Goal: Task Accomplishment & Management: Use online tool/utility

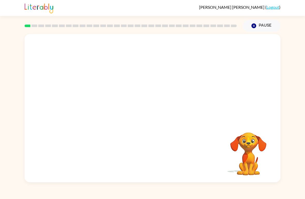
click at [10, 4] on div "Joaquin-Andres Hernandez-Baena ( Logout )" at bounding box center [152, 8] width 305 height 16
click at [271, 24] on button "Pause Pause" at bounding box center [262, 26] width 38 height 12
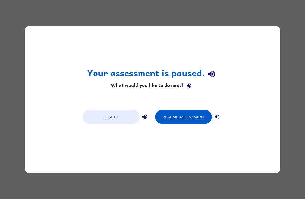
click at [115, 123] on button "Logout" at bounding box center [111, 117] width 57 height 14
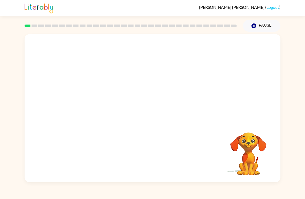
click at [289, 56] on div "Your browser must support playing .mp4 files to use Literably. Please try using…" at bounding box center [152, 107] width 305 height 151
click at [284, 56] on div "Your browser must support playing .mp4 files to use Literably. Please try using…" at bounding box center [152, 107] width 305 height 151
click at [258, 135] on video "Your browser must support playing .mp4 files to use Literably. Please try using…" at bounding box center [249, 151] width 52 height 52
click at [269, 166] on video "Your browser must support playing .mp4 files to use Literably. Please try using…" at bounding box center [249, 151] width 52 height 52
click at [268, 170] on video "Your browser must support playing .mp4 files to use Literably. Please try using…" at bounding box center [249, 151] width 52 height 52
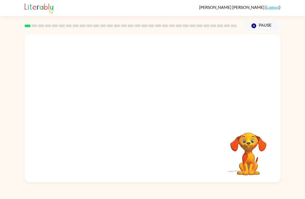
click at [261, 165] on video "Your browser must support playing .mp4 files to use Literably. Please try using…" at bounding box center [249, 151] width 52 height 52
click at [256, 163] on video "Your browser must support playing .mp4 files to use Literably. Please try using…" at bounding box center [249, 151] width 52 height 52
click at [256, 162] on video "Your browser must support playing .mp4 files to use Literably. Please try using…" at bounding box center [249, 151] width 52 height 52
click at [255, 173] on video "Your browser must support playing .mp4 files to use Literably. Please try using…" at bounding box center [249, 151] width 52 height 52
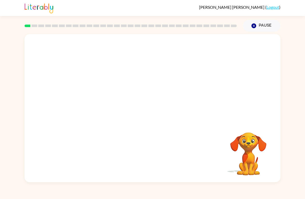
click at [282, 158] on div "Your browser must support playing .mp4 files to use Literably. Please try using…" at bounding box center [152, 107] width 305 height 151
click at [279, 160] on div "Your browser must support playing .mp4 files to use Literably. Please try using…" at bounding box center [153, 108] width 256 height 148
click at [285, 158] on div "Your browser must support playing .mp4 files to use Literably. Please try using…" at bounding box center [152, 107] width 305 height 151
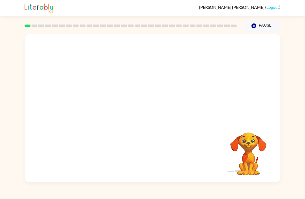
click at [285, 158] on div "Your browser must support playing .mp4 files to use Literably. Please try using…" at bounding box center [152, 107] width 305 height 151
click at [287, 159] on div "Your browser must support playing .mp4 files to use Literably. Please try using…" at bounding box center [152, 107] width 305 height 151
click at [303, 17] on div "Joaquin-Andres Hernandez-Baena ( Logout ) Pause Pause Your browser must support…" at bounding box center [152, 99] width 305 height 199
click at [261, 119] on div "Your browser must support playing .mp4 files to use Literably. Please try using…" at bounding box center [153, 108] width 256 height 148
click at [42, 65] on div "Your browser must support playing .mp4 files to use Literably. Please try using…" at bounding box center [153, 108] width 256 height 148
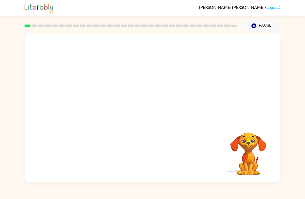
click at [237, 107] on div "Your browser must support playing .mp4 files to use Literably. Please try using…" at bounding box center [153, 108] width 256 height 148
click at [149, 132] on div "Your browser must support playing .mp4 files to use Literably. Please try using…" at bounding box center [153, 108] width 256 height 148
click at [137, 136] on div "Your browser must support playing .mp4 files to use Literably. Please try using…" at bounding box center [153, 108] width 256 height 148
click at [159, 151] on div "Your browser must support playing .mp4 files to use Literably. Please try using…" at bounding box center [153, 108] width 256 height 148
click at [166, 154] on div "Your browser must support playing .mp4 files to use Literably. Please try using…" at bounding box center [153, 108] width 256 height 148
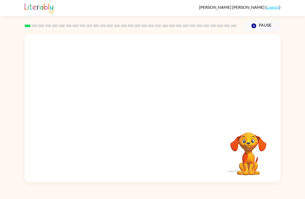
click at [166, 156] on div "Your browser must support playing .mp4 files to use Literably. Please try using…" at bounding box center [153, 108] width 256 height 148
click at [171, 155] on div "Your browser must support playing .mp4 files to use Literably. Please try using…" at bounding box center [153, 108] width 256 height 148
click at [171, 156] on div "Your browser must support playing .mp4 files to use Literably. Please try using…" at bounding box center [153, 108] width 256 height 148
click at [170, 153] on div "Your browser must support playing .mp4 files to use Literably. Please try using…" at bounding box center [153, 108] width 256 height 148
click at [166, 152] on div "Your browser must support playing .mp4 files to use Literably. Please try using…" at bounding box center [153, 108] width 256 height 148
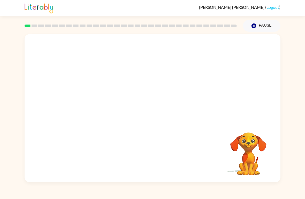
click at [147, 165] on div "Your browser must support playing .mp4 files to use Literably. Please try using…" at bounding box center [153, 108] width 256 height 148
click at [146, 89] on div at bounding box center [153, 78] width 256 height 88
click at [156, 106] on div at bounding box center [153, 78] width 256 height 88
click at [160, 168] on div "Your browser must support playing .mp4 files to use Literably. Please try using…" at bounding box center [153, 108] width 256 height 148
click at [154, 146] on div "Your browser must support playing .mp4 files to use Literably. Please try using…" at bounding box center [153, 108] width 256 height 148
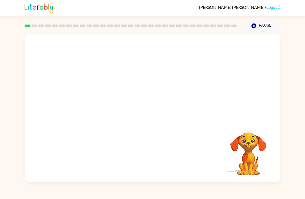
click at [141, 84] on video "Your browser must support playing .mp4 files to use Literably. Please try using…" at bounding box center [153, 78] width 256 height 88
click at [136, 82] on video "Your browser must support playing .mp4 files to use Literably. Please try using…" at bounding box center [153, 78] width 256 height 88
click at [152, 116] on icon "button" at bounding box center [152, 111] width 9 height 9
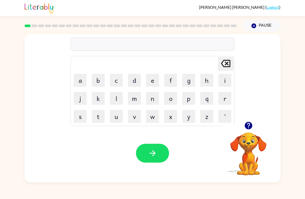
click at [248, 128] on icon "button" at bounding box center [249, 126] width 8 height 8
click at [95, 77] on button "b" at bounding box center [98, 80] width 13 height 13
click at [166, 101] on button "o" at bounding box center [170, 98] width 13 height 13
click at [224, 98] on button "r" at bounding box center [225, 98] width 13 height 13
click at [135, 84] on button "d" at bounding box center [134, 80] width 13 height 13
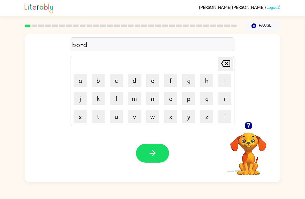
click at [150, 83] on button "e" at bounding box center [152, 80] width 13 height 13
click at [226, 100] on button "r" at bounding box center [225, 98] width 13 height 13
click at [164, 155] on button "button" at bounding box center [152, 153] width 33 height 19
click at [252, 136] on video "Your browser must support playing .mp4 files to use Literably. Please try using…" at bounding box center [249, 151] width 52 height 52
click at [254, 124] on button "button" at bounding box center [248, 125] width 13 height 13
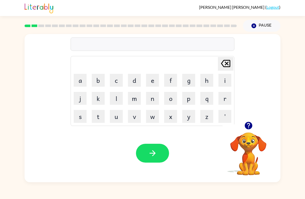
click at [229, 97] on button "r" at bounding box center [225, 98] width 13 height 13
click at [175, 100] on button "o" at bounding box center [170, 98] width 13 height 13
click at [116, 121] on button "u" at bounding box center [116, 116] width 13 height 13
click at [151, 100] on button "n" at bounding box center [152, 98] width 13 height 13
click at [135, 79] on button "d" at bounding box center [134, 80] width 13 height 13
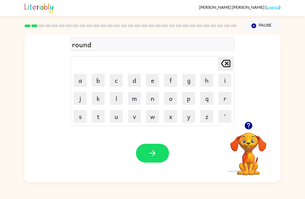
click at [160, 160] on button "button" at bounding box center [152, 153] width 33 height 19
click at [131, 93] on button "m" at bounding box center [134, 98] width 13 height 13
click at [76, 77] on button "a" at bounding box center [80, 80] width 13 height 13
click at [115, 83] on button "c" at bounding box center [116, 80] width 13 height 13
click at [206, 81] on button "h" at bounding box center [206, 80] width 13 height 13
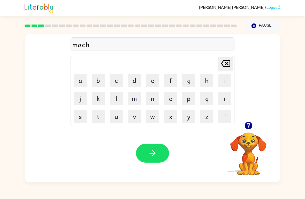
click at [225, 80] on button "i" at bounding box center [225, 80] width 13 height 13
click at [148, 102] on button "n" at bounding box center [152, 98] width 13 height 13
click at [151, 81] on button "e" at bounding box center [152, 80] width 13 height 13
click at [151, 154] on icon "button" at bounding box center [152, 153] width 9 height 9
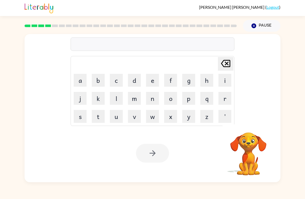
click at [96, 120] on button "t" at bounding box center [98, 116] width 13 height 13
click at [221, 102] on button "r" at bounding box center [225, 98] width 13 height 13
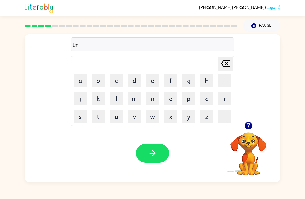
click at [86, 84] on button "a" at bounding box center [80, 80] width 13 height 13
click at [229, 84] on button "i" at bounding box center [225, 80] width 13 height 13
click at [152, 102] on button "n" at bounding box center [152, 98] width 13 height 13
click at [155, 158] on icon "button" at bounding box center [152, 153] width 9 height 9
click at [249, 132] on button "button" at bounding box center [248, 125] width 13 height 13
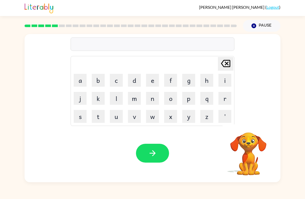
click at [135, 87] on button "d" at bounding box center [134, 80] width 13 height 13
click at [154, 85] on button "e" at bounding box center [152, 80] width 13 height 13
click at [171, 82] on button "f" at bounding box center [170, 80] width 13 height 13
click at [149, 76] on button "e" at bounding box center [152, 80] width 13 height 13
click at [153, 104] on button "n" at bounding box center [152, 98] width 13 height 13
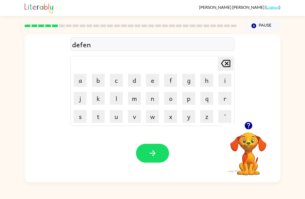
click at [79, 123] on button "s" at bounding box center [80, 116] width 13 height 13
click at [221, 83] on button "i" at bounding box center [225, 80] width 13 height 13
click at [136, 119] on button "v" at bounding box center [134, 116] width 13 height 13
click at [154, 83] on button "e" at bounding box center [152, 80] width 13 height 13
click at [147, 158] on button "button" at bounding box center [152, 153] width 33 height 19
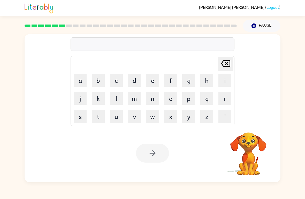
click at [155, 152] on div at bounding box center [152, 153] width 33 height 19
click at [152, 156] on div at bounding box center [152, 153] width 33 height 19
click at [136, 116] on button "v" at bounding box center [134, 116] width 13 height 13
click at [81, 76] on button "a" at bounding box center [80, 80] width 13 height 13
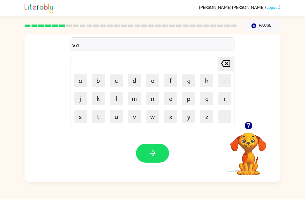
click at [116, 78] on button "c" at bounding box center [116, 80] width 13 height 13
click at [76, 78] on button "a" at bounding box center [80, 80] width 13 height 13
click at [92, 121] on button "t" at bounding box center [98, 116] width 13 height 13
click at [223, 83] on button "i" at bounding box center [225, 80] width 13 height 13
click at [171, 101] on button "o" at bounding box center [170, 98] width 13 height 13
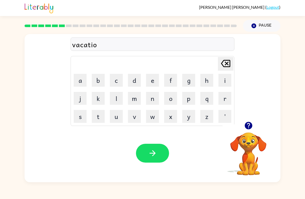
click at [154, 99] on button "n" at bounding box center [152, 98] width 13 height 13
click at [78, 121] on button "s" at bounding box center [80, 116] width 13 height 13
click at [153, 161] on button "button" at bounding box center [152, 153] width 33 height 19
click at [258, 141] on video "Your browser must support playing .mp4 files to use Literably. Please try using…" at bounding box center [249, 151] width 52 height 52
click at [251, 127] on icon "button" at bounding box center [249, 126] width 8 height 8
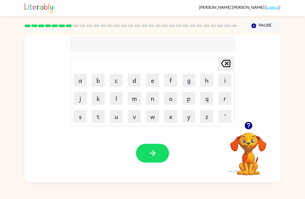
click at [119, 115] on button "u" at bounding box center [116, 116] width 13 height 13
click at [240, 146] on video "Your browser must support playing .mp4 files to use Literably. Please try using…" at bounding box center [249, 151] width 52 height 52
click at [245, 129] on icon "button" at bounding box center [248, 125] width 9 height 9
click at [248, 143] on video "Your browser must support playing .mp4 files to use Literably. Please try using…" at bounding box center [249, 151] width 52 height 52
click at [250, 128] on icon "button" at bounding box center [249, 126] width 8 height 8
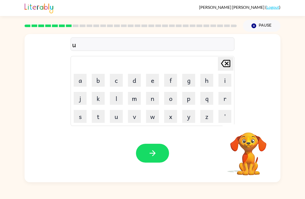
click at [231, 62] on icon "[PERSON_NAME] last character input" at bounding box center [226, 63] width 12 height 12
click at [229, 68] on icon "[PERSON_NAME] last character input" at bounding box center [226, 63] width 12 height 12
click at [192, 97] on button "p" at bounding box center [188, 98] width 13 height 13
click at [115, 115] on button "u" at bounding box center [116, 116] width 13 height 13
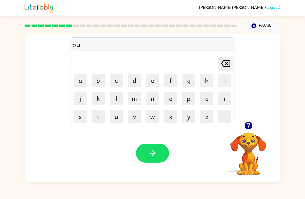
click at [130, 86] on button "d" at bounding box center [134, 80] width 13 height 13
click at [130, 87] on button "d" at bounding box center [134, 80] width 13 height 13
click at [121, 99] on button "l" at bounding box center [116, 98] width 13 height 13
click at [153, 85] on button "e" at bounding box center [152, 80] width 13 height 13
click at [148, 151] on button "button" at bounding box center [152, 153] width 33 height 19
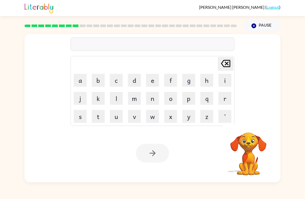
click at [136, 100] on button "m" at bounding box center [134, 98] width 13 height 13
click at [224, 85] on button "i" at bounding box center [225, 80] width 13 height 13
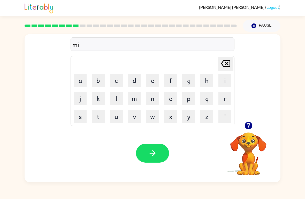
click at [230, 97] on button "r" at bounding box center [225, 98] width 13 height 13
click at [77, 77] on button "a" at bounding box center [80, 80] width 13 height 13
click at [119, 83] on button "c" at bounding box center [116, 80] width 13 height 13
click at [110, 97] on button "l" at bounding box center [116, 98] width 13 height 13
click at [152, 84] on button "e" at bounding box center [152, 80] width 13 height 13
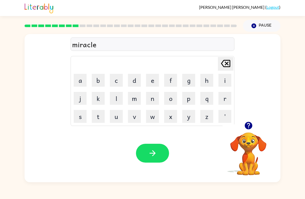
click at [158, 153] on button "button" at bounding box center [152, 153] width 33 height 19
click at [247, 125] on icon "button" at bounding box center [249, 126] width 8 height 8
click at [133, 101] on button "m" at bounding box center [134, 98] width 13 height 13
click at [227, 77] on button "i" at bounding box center [225, 80] width 13 height 13
click at [133, 77] on button "d" at bounding box center [134, 80] width 13 height 13
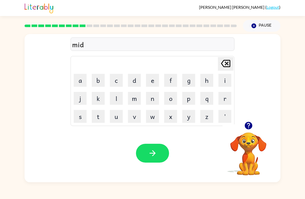
click at [135, 97] on button "m" at bounding box center [134, 98] width 13 height 13
click at [172, 97] on button "o" at bounding box center [170, 98] width 13 height 13
click at [228, 96] on button "r" at bounding box center [225, 98] width 13 height 13
click at [153, 94] on button "n" at bounding box center [152, 98] width 13 height 13
click at [221, 78] on button "i" at bounding box center [225, 80] width 13 height 13
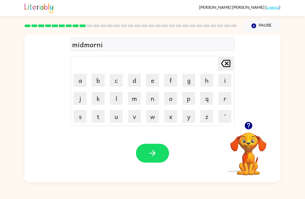
click at [150, 99] on button "n" at bounding box center [152, 98] width 13 height 13
click at [192, 83] on button "g" at bounding box center [188, 80] width 13 height 13
click at [160, 159] on button "button" at bounding box center [152, 153] width 33 height 19
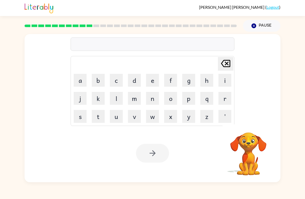
click at [135, 82] on button "d" at bounding box center [134, 80] width 13 height 13
click at [225, 83] on button "i" at bounding box center [225, 80] width 13 height 13
click at [78, 120] on button "s" at bounding box center [80, 116] width 13 height 13
